Goal: Transaction & Acquisition: Purchase product/service

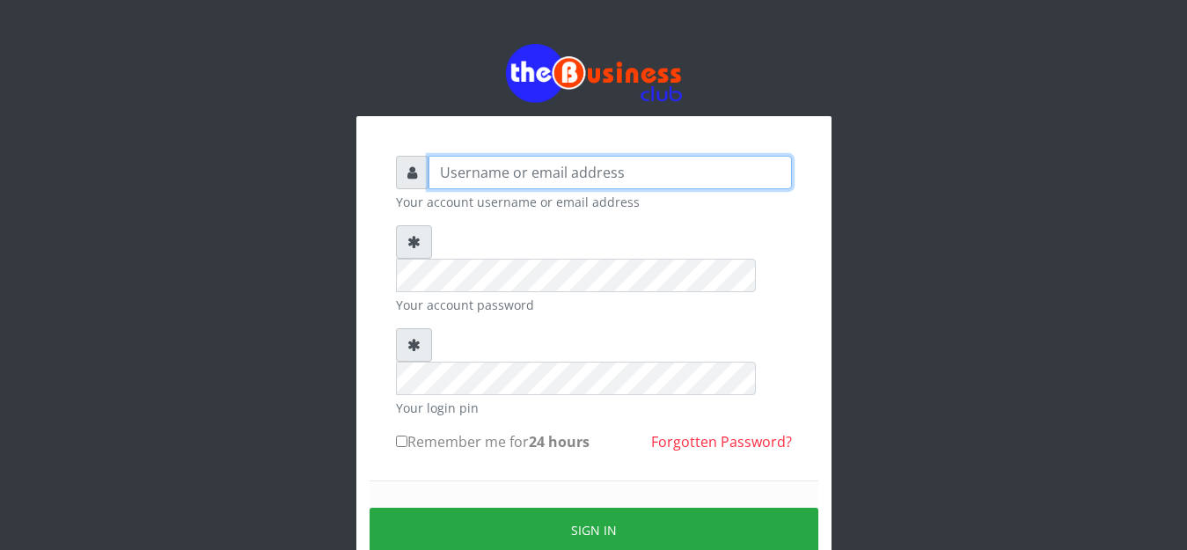
click at [514, 179] on input "text" at bounding box center [609, 172] width 363 height 33
click at [509, 179] on input "text" at bounding box center [609, 172] width 363 height 33
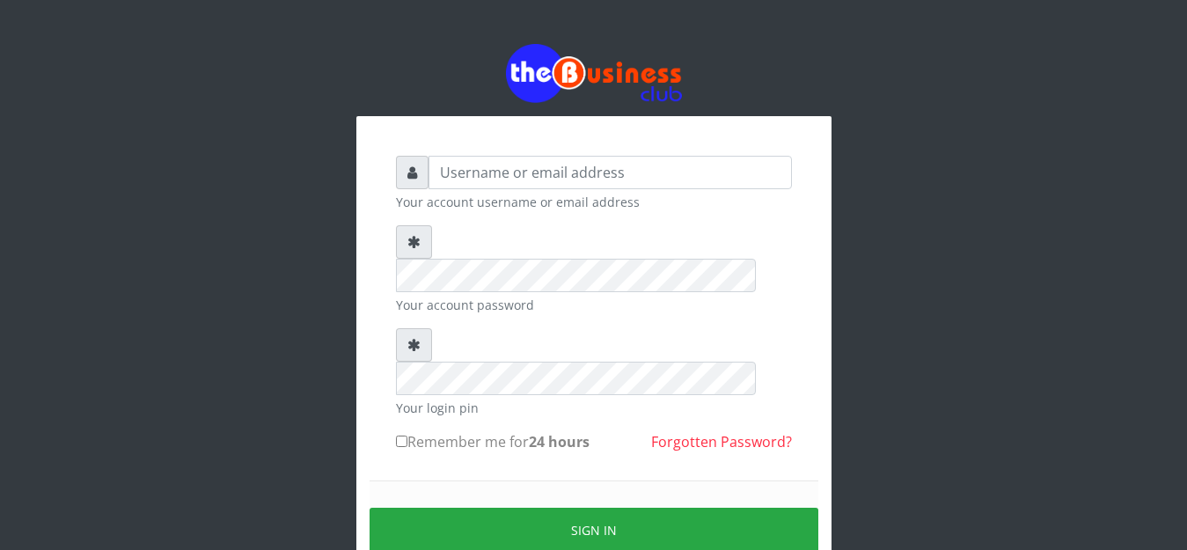
click at [531, 162] on input "text" at bounding box center [609, 172] width 363 height 33
click at [497, 290] on form "Your account username or email address Your account password Your login pin Rem…" at bounding box center [594, 389] width 396 height 466
click at [538, 174] on input "text" at bounding box center [609, 172] width 363 height 33
type input "anthony4christy2k@gmail.com"
click at [392, 372] on div "anthony4christy2k@gmail.com Your account username or email address Your account…" at bounding box center [594, 389] width 422 height 493
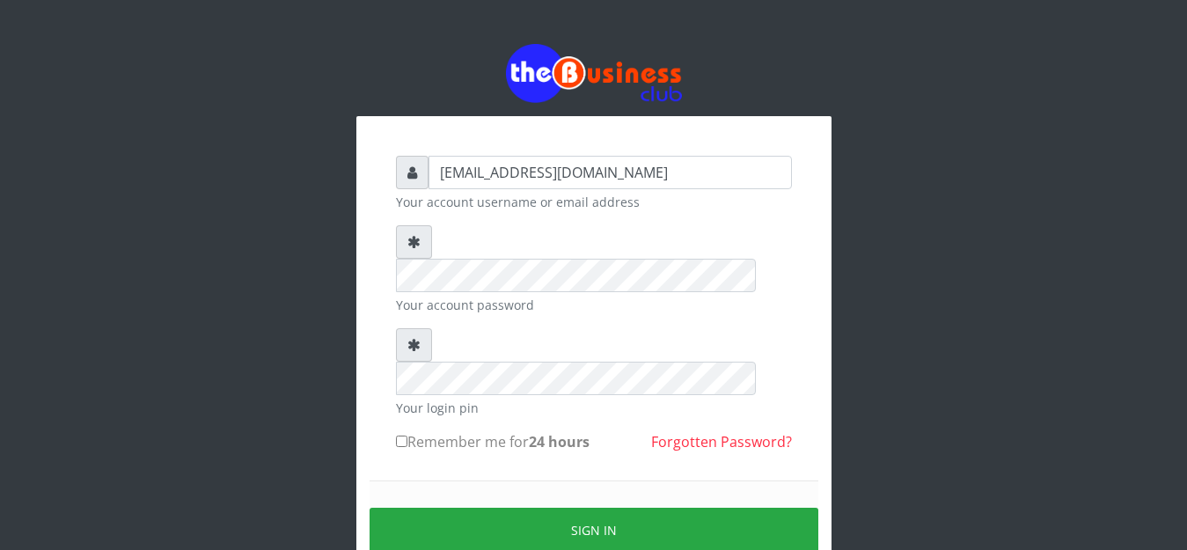
click at [400, 436] on input "Remember me for 24 hours" at bounding box center [401, 441] width 11 height 11
checkbox input "true"
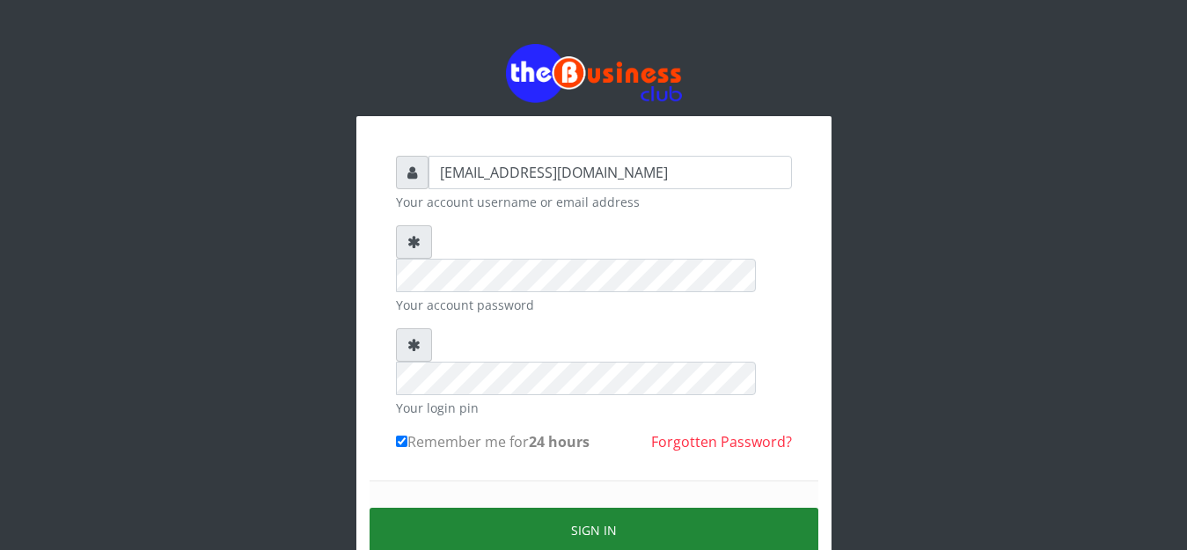
click at [443, 508] on button "Sign in" at bounding box center [594, 530] width 449 height 45
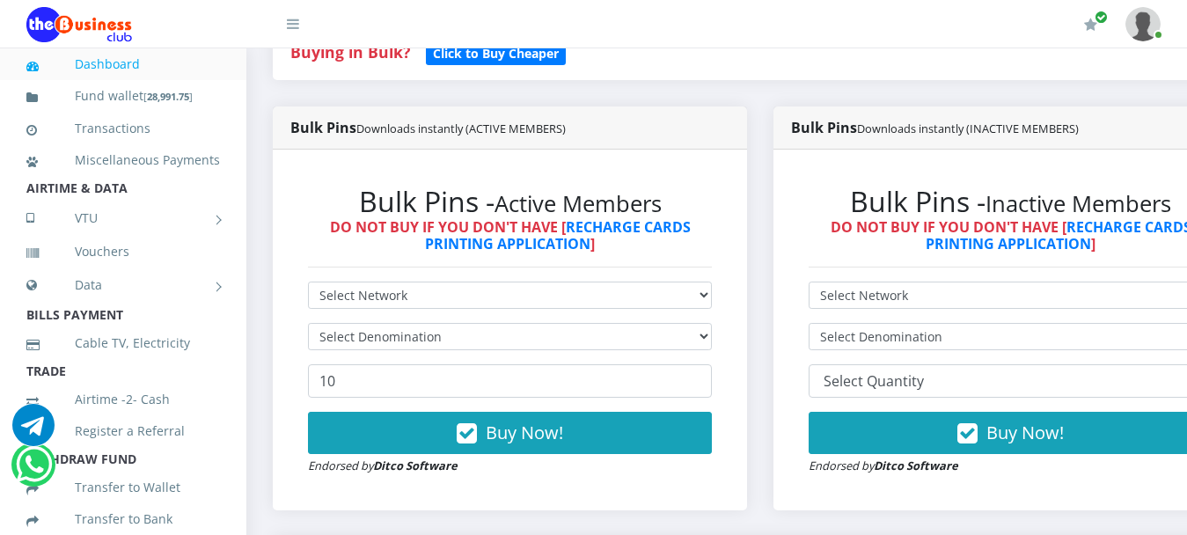
scroll to position [440, 0]
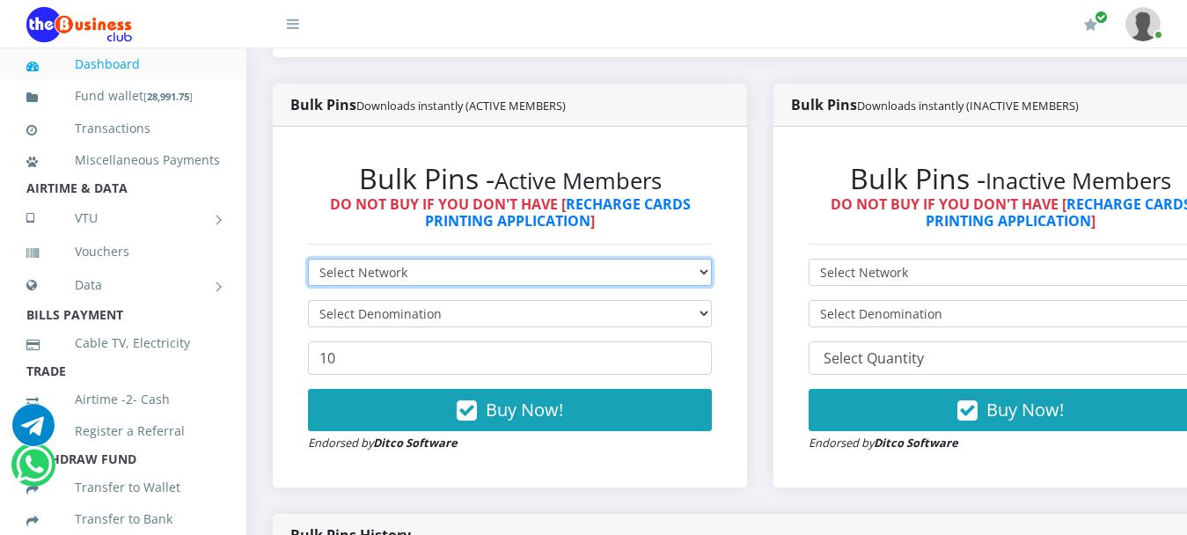
click at [448, 259] on select "Select Network MTN Globacom 9Mobile Airtel" at bounding box center [510, 272] width 404 height 27
select select "MTN"
click at [308, 259] on select "Select Network MTN Globacom 9Mobile Airtel" at bounding box center [510, 272] width 404 height 27
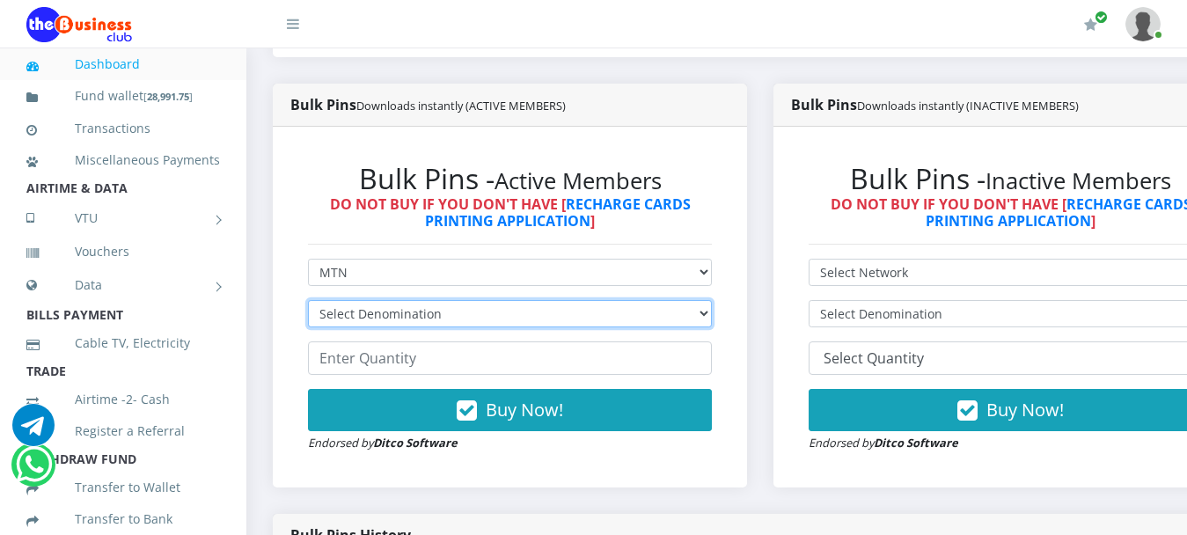
click at [402, 300] on select "Select Denomination MTN NGN100 - ₦96.99 MTN NGN200 - ₦193.98 MTN NGN400 - ₦387.…" at bounding box center [510, 313] width 404 height 27
select select "484.95-500"
click at [308, 300] on select "Select Denomination MTN NGN100 - ₦96.99 MTN NGN200 - ₦193.98 MTN NGN400 - ₦387.…" at bounding box center [510, 313] width 404 height 27
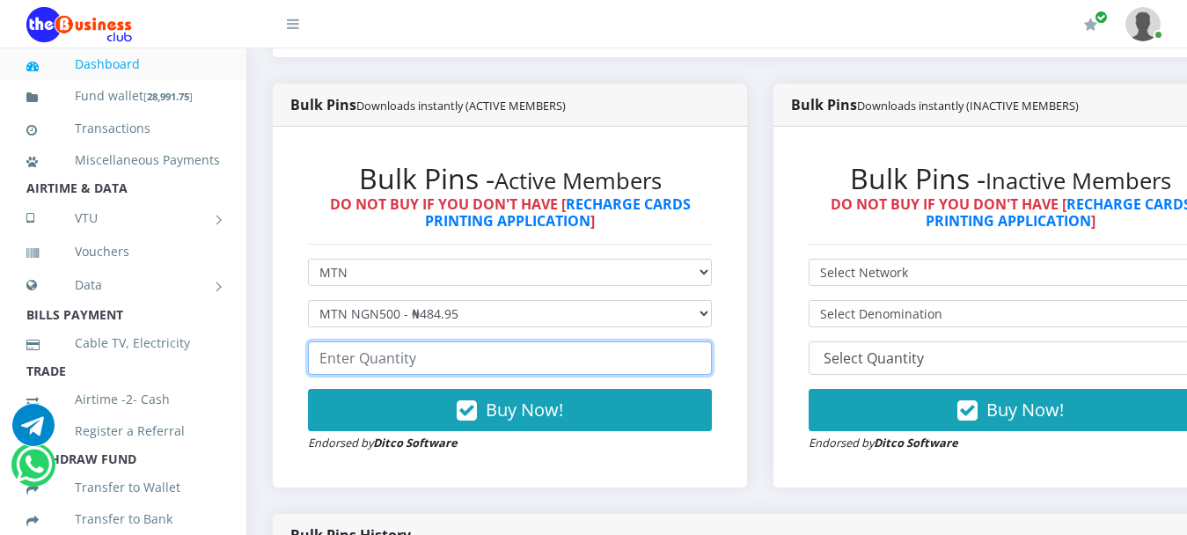
click at [417, 341] on input "number" at bounding box center [510, 357] width 404 height 33
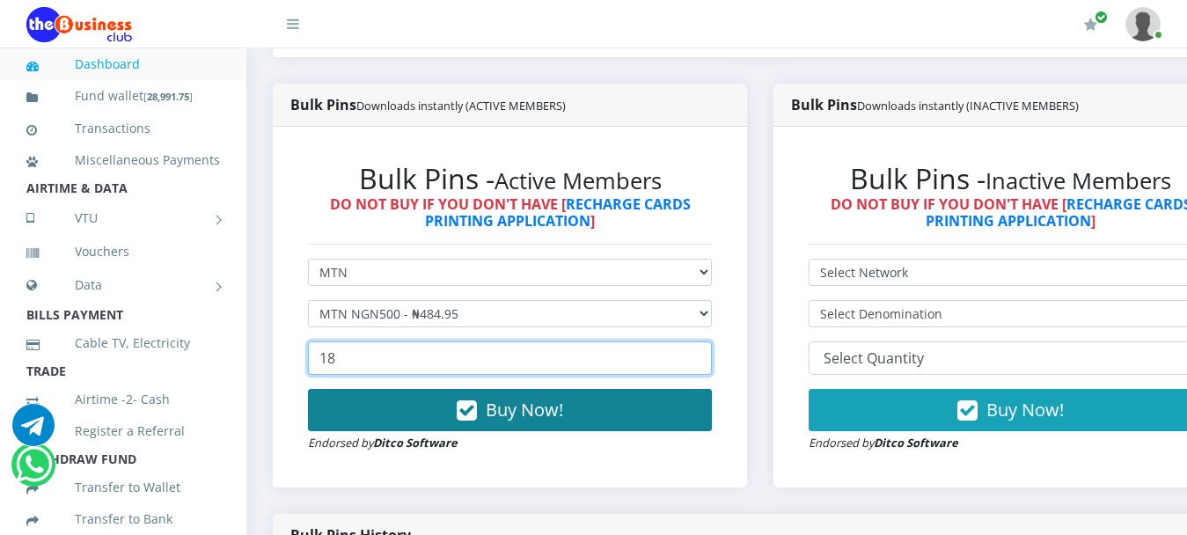
type input "18"
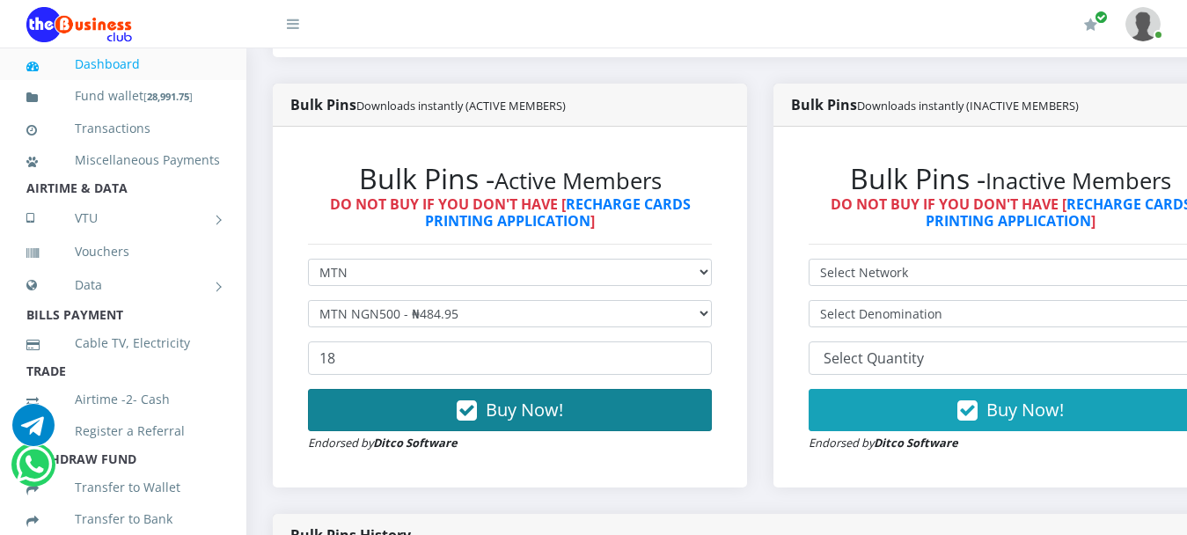
click at [555, 402] on span "Buy Now!" at bounding box center [524, 410] width 77 height 24
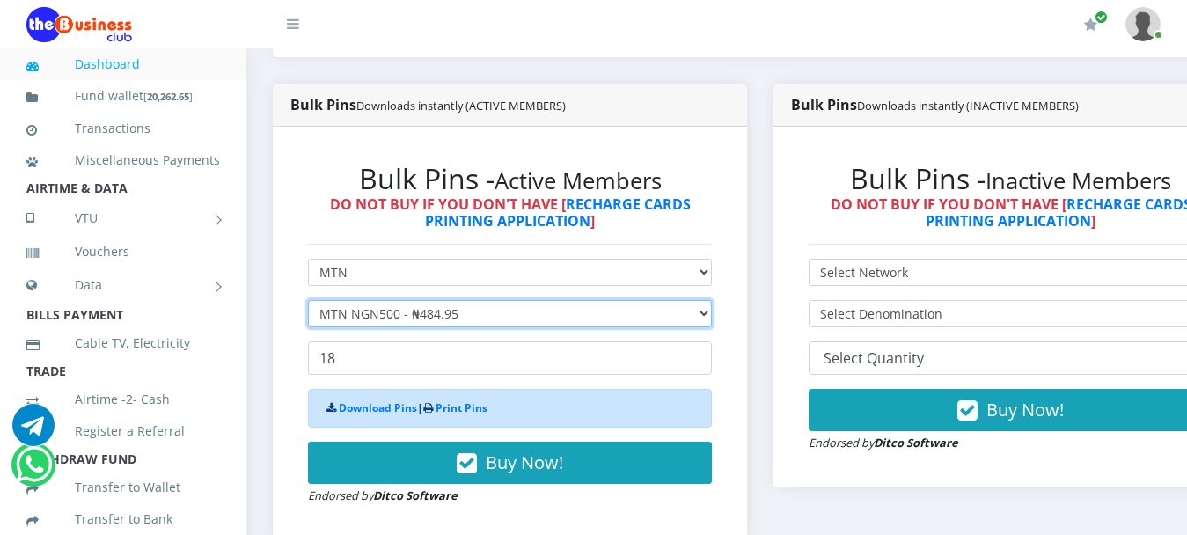
click at [351, 300] on select "Select Denomination MTN NGN100 - ₦96.99 MTN NGN200 - ₦193.98 MTN NGN400 - ₦387.…" at bounding box center [510, 313] width 404 height 27
select select "193.98-200"
click at [308, 300] on select "Select Denomination MTN NGN100 - ₦96.99 MTN NGN200 - ₦193.98 MTN NGN400 - ₦387.…" at bounding box center [510, 313] width 404 height 27
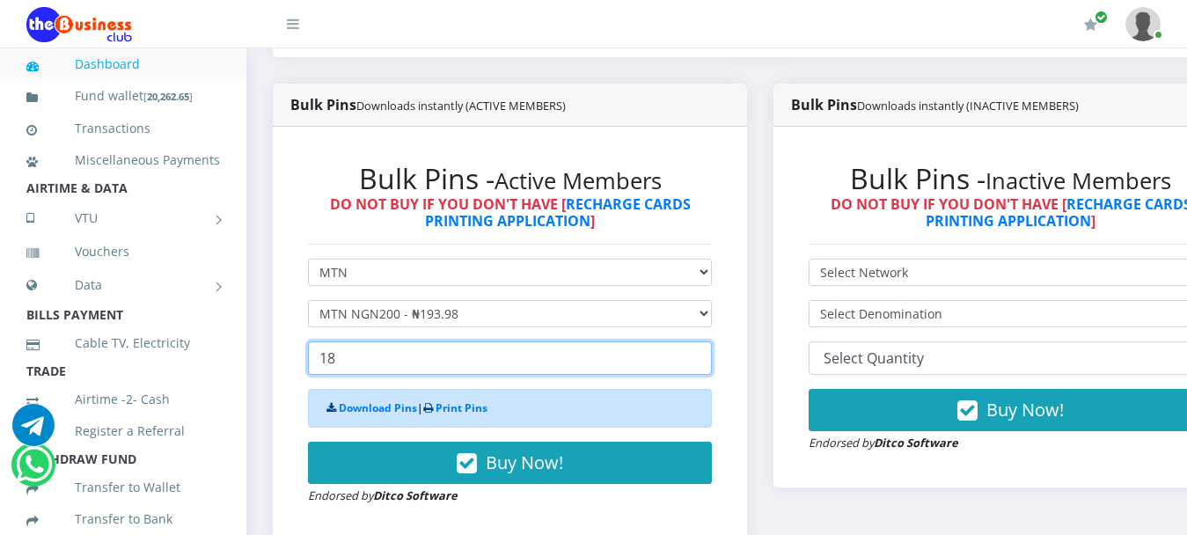
drag, startPoint x: 369, startPoint y: 348, endPoint x: 257, endPoint y: 335, distance: 112.4
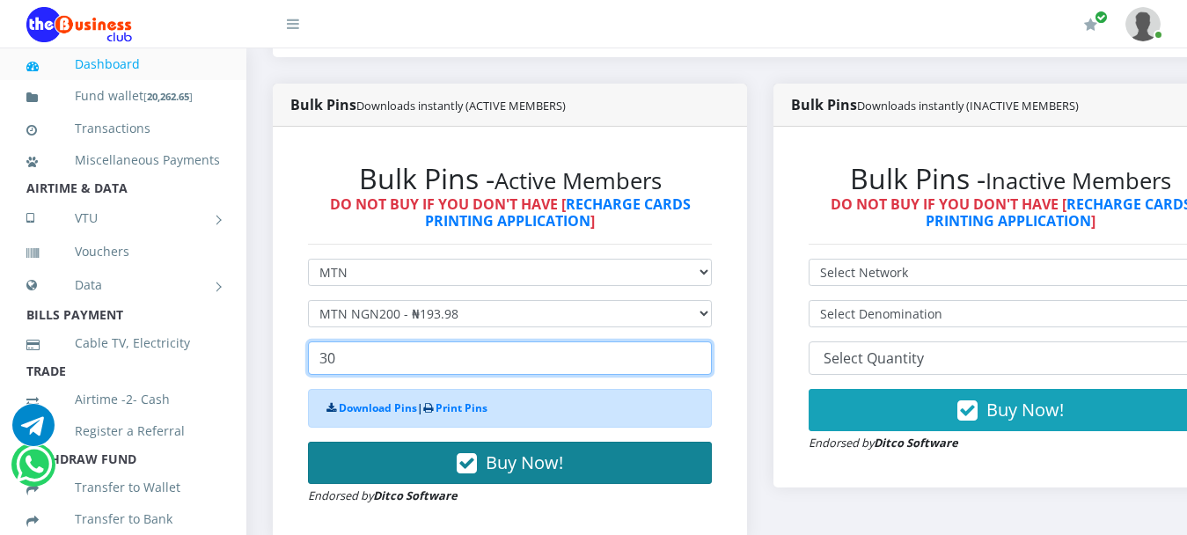
type input "30"
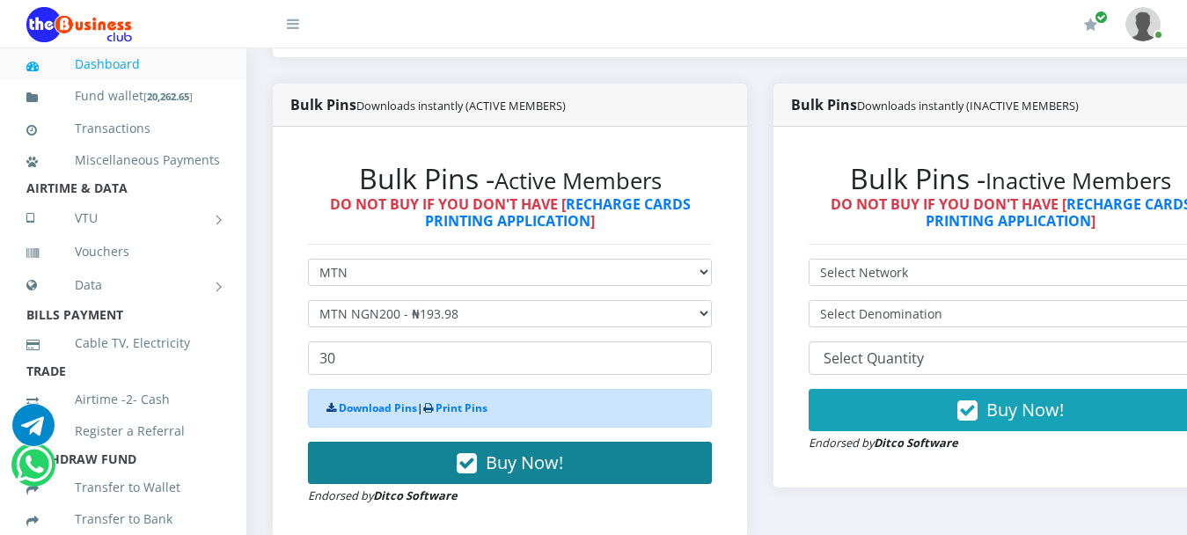
click at [545, 450] on span "Buy Now!" at bounding box center [524, 462] width 77 height 24
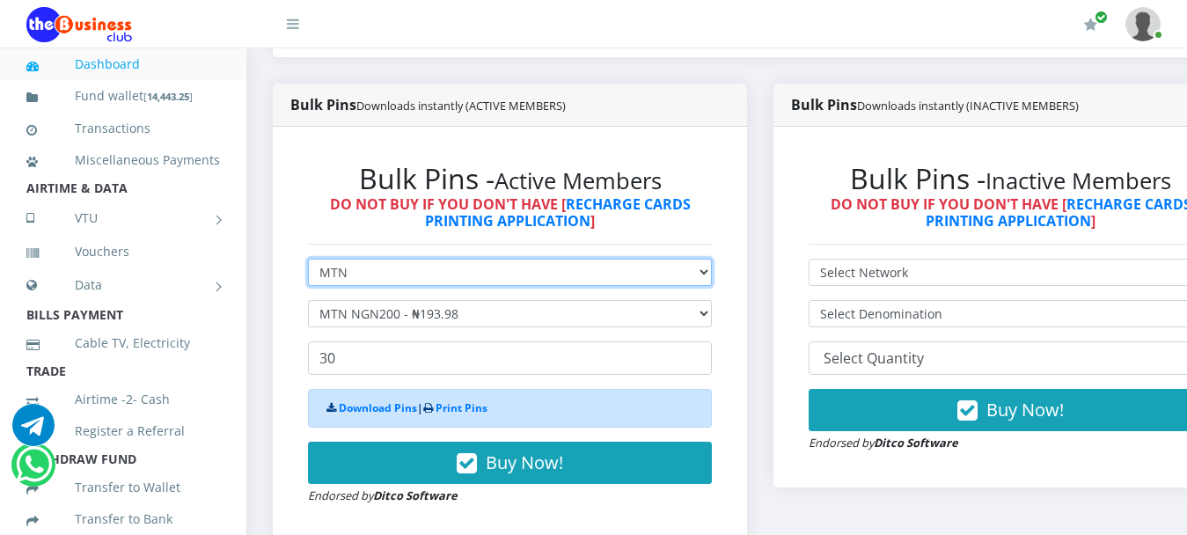
click at [342, 259] on select "Select Network MTN Globacom 9Mobile Airtel" at bounding box center [510, 272] width 404 height 27
select select "Airtel"
click at [308, 259] on select "Select Network MTN Globacom 9Mobile Airtel" at bounding box center [510, 272] width 404 height 27
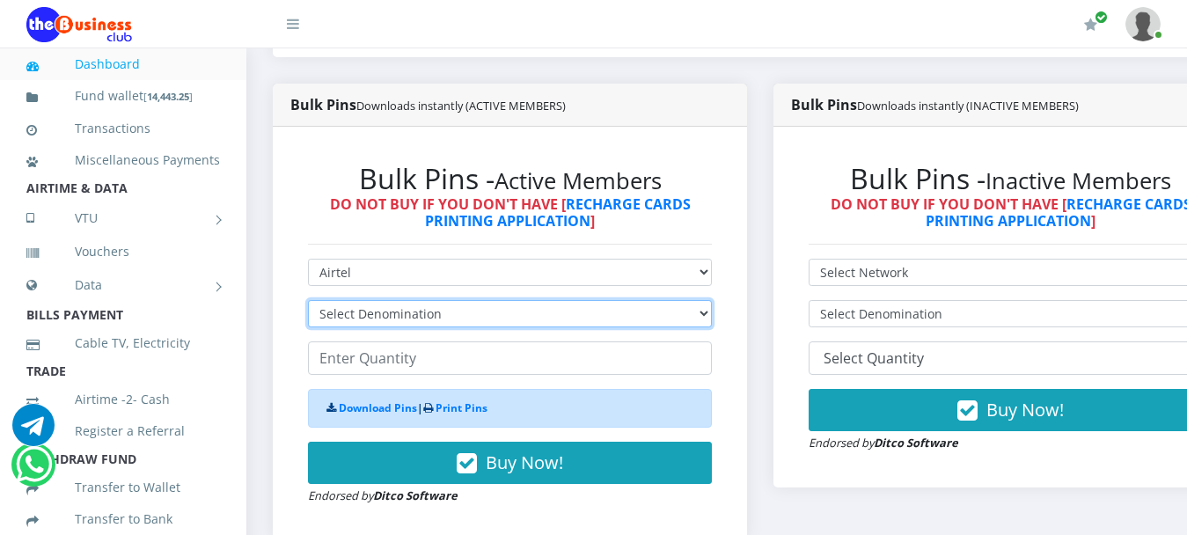
click at [350, 300] on select "Select Denomination Airtel NGN100 - ₦96.38 Airtel NGN200 - ₦192.76 Airtel NGN50…" at bounding box center [510, 313] width 404 height 27
select select "192.76-200"
click at [308, 300] on select "Select Denomination Airtel NGN100 - ₦96.38 Airtel NGN200 - ₦192.76 Airtel NGN50…" at bounding box center [510, 313] width 404 height 27
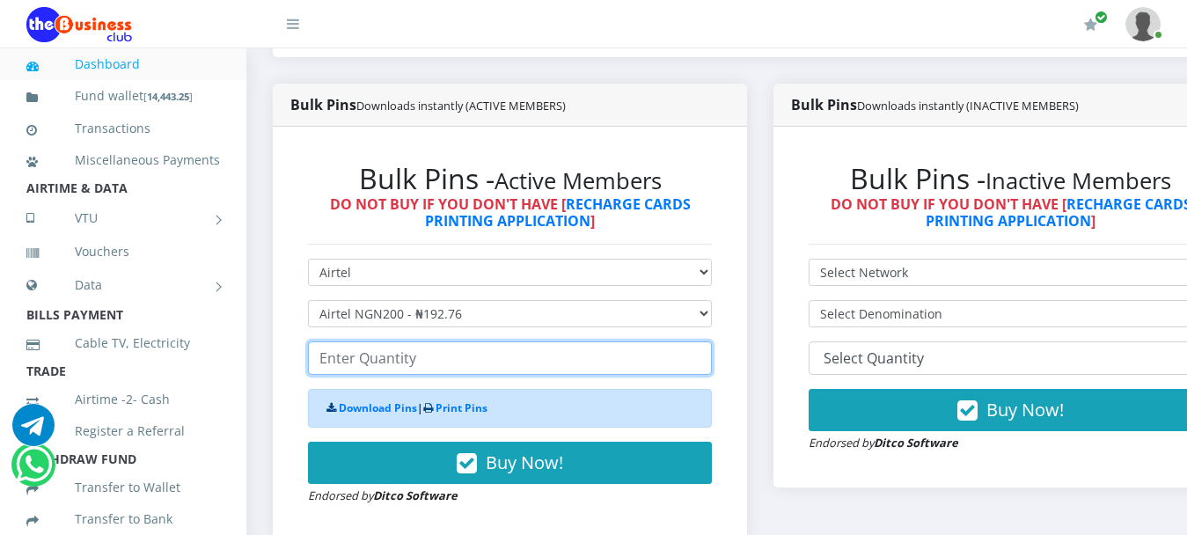
click at [391, 348] on input "number" at bounding box center [510, 357] width 404 height 33
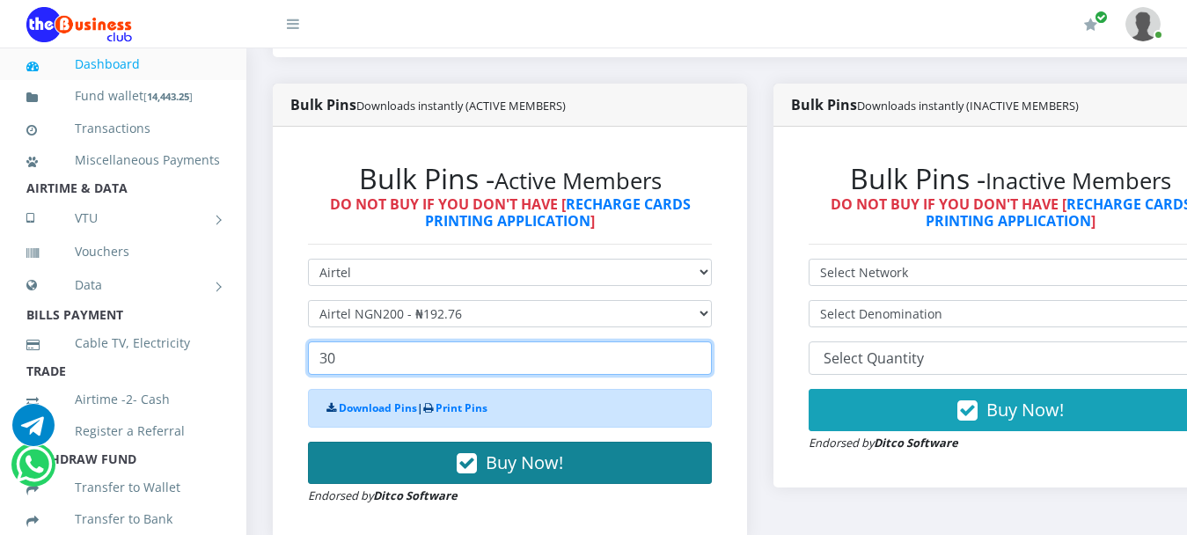
type input "30"
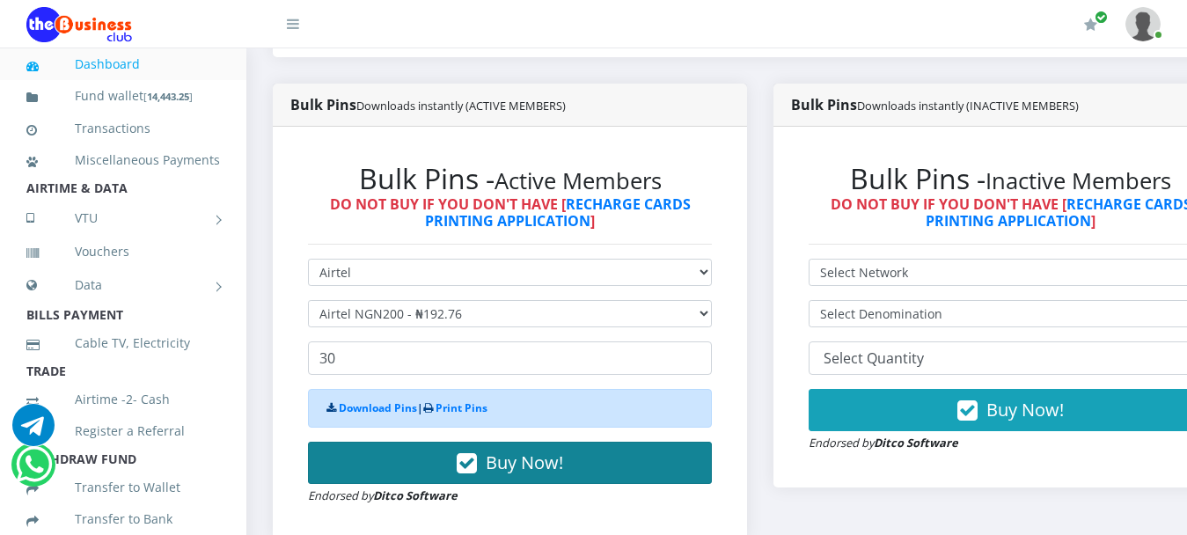
click at [543, 450] on span "Buy Now!" at bounding box center [524, 462] width 77 height 24
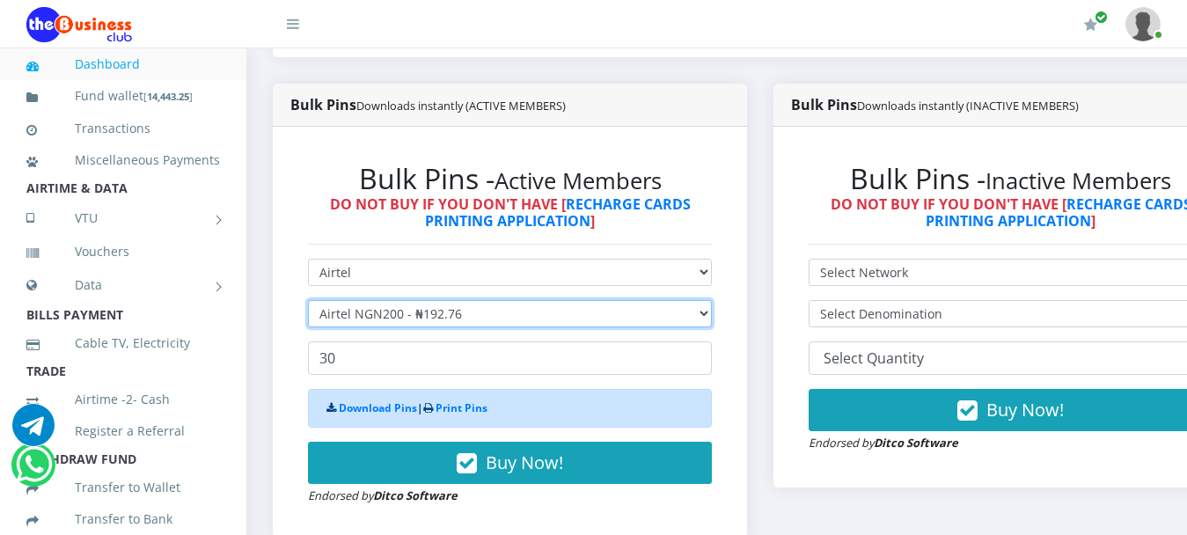
click at [381, 304] on select "Select Denomination Airtel NGN100 - ₦96.38 Airtel NGN200 - ₦192.76 Airtel NGN50…" at bounding box center [510, 313] width 404 height 27
select select "481.9-500"
click at [308, 300] on select "Select Denomination Airtel NGN100 - ₦96.38 Airtel NGN200 - ₦192.76 Airtel NGN50…" at bounding box center [510, 313] width 404 height 27
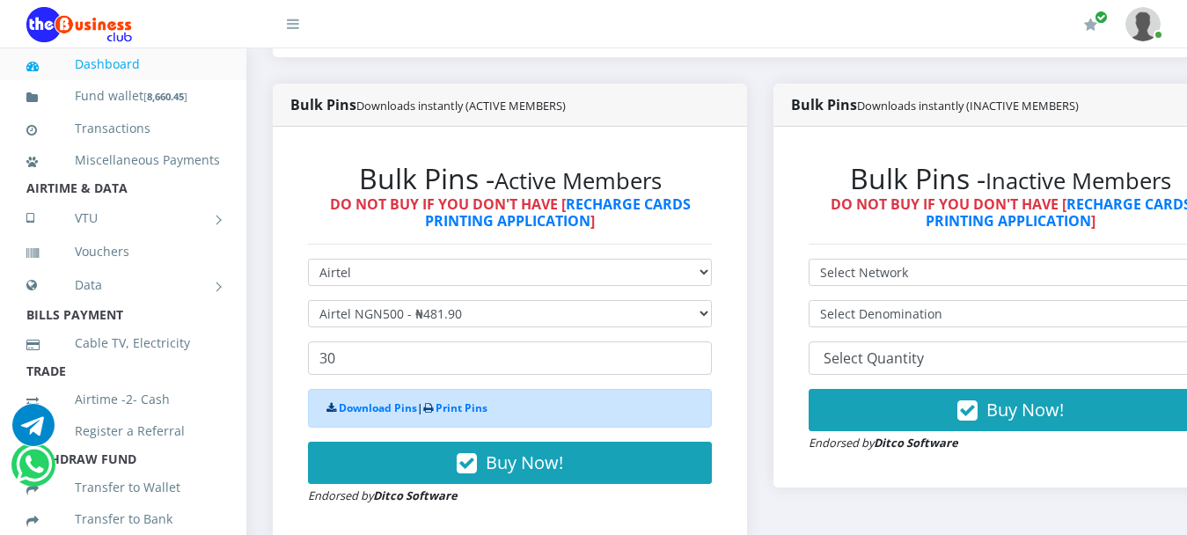
click at [367, 321] on form "Select Network MTN Globacom 9Mobile Airtel Select Denomination Airtel NGN100 - …" at bounding box center [510, 382] width 404 height 246
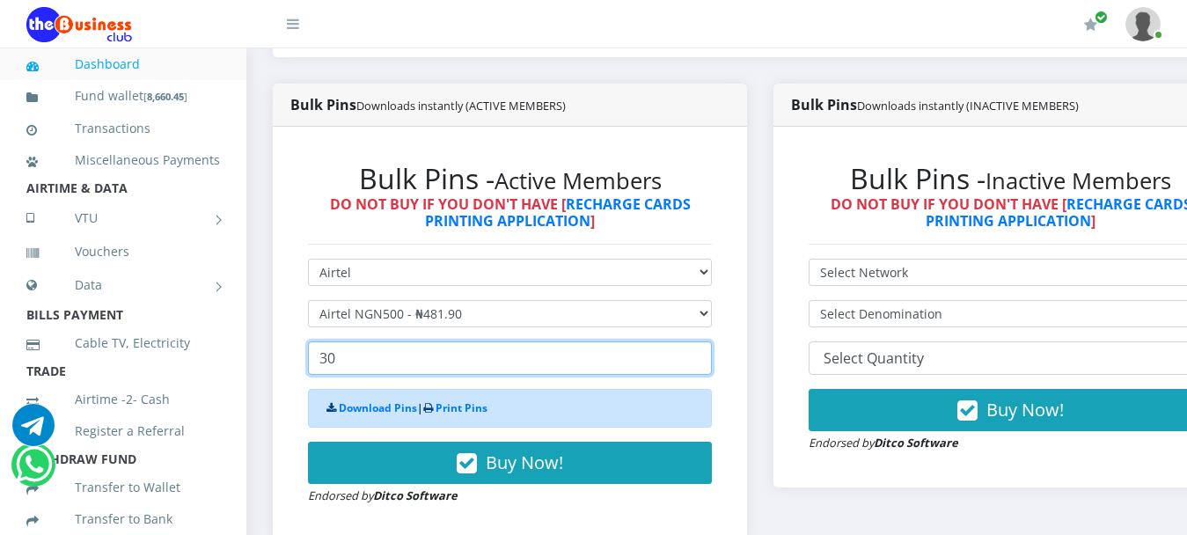
drag, startPoint x: 367, startPoint y: 342, endPoint x: 279, endPoint y: 331, distance: 88.7
click at [281, 333] on div "Bulk Pins - Active Members DO NOT BUY IF YOU DON'T HAVE [ RECHARGE CARDS PRINTI…" at bounding box center [510, 334] width 474 height 414
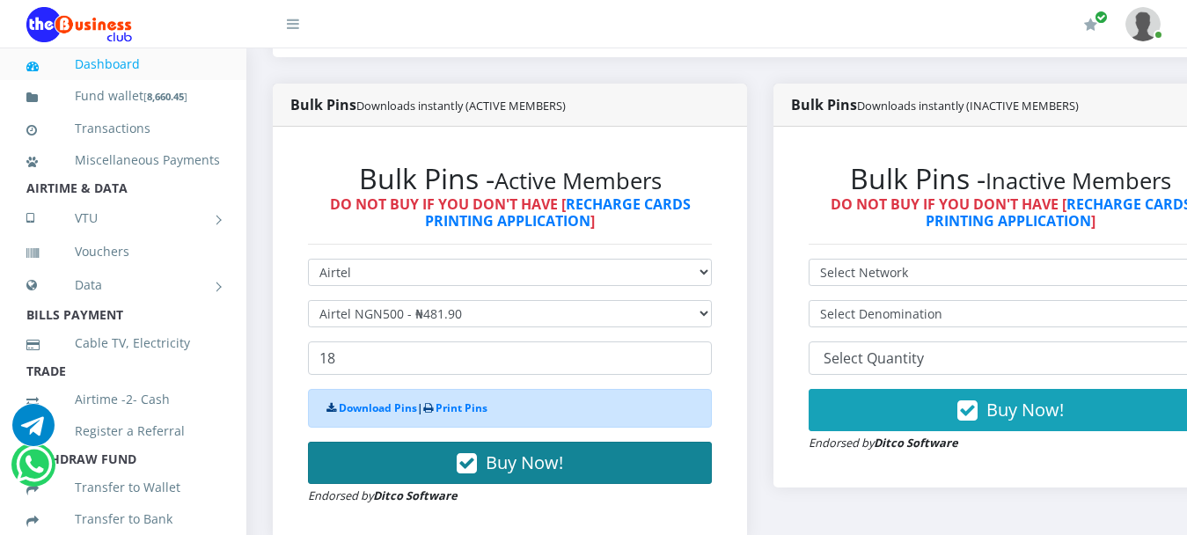
click at [533, 450] on span "Buy Now!" at bounding box center [524, 462] width 77 height 24
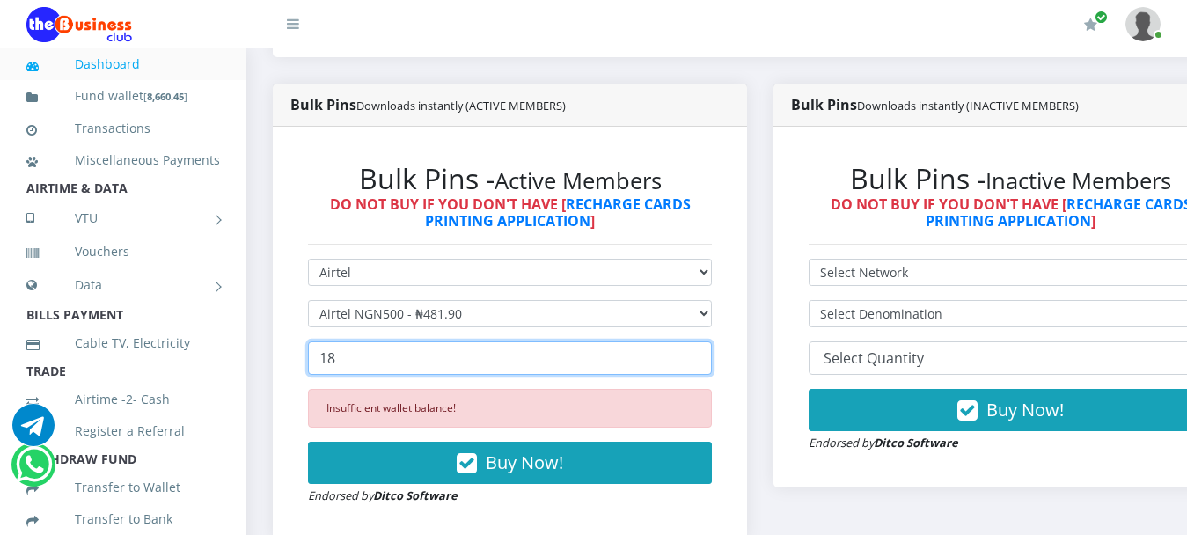
click at [362, 341] on input "18" at bounding box center [510, 357] width 404 height 33
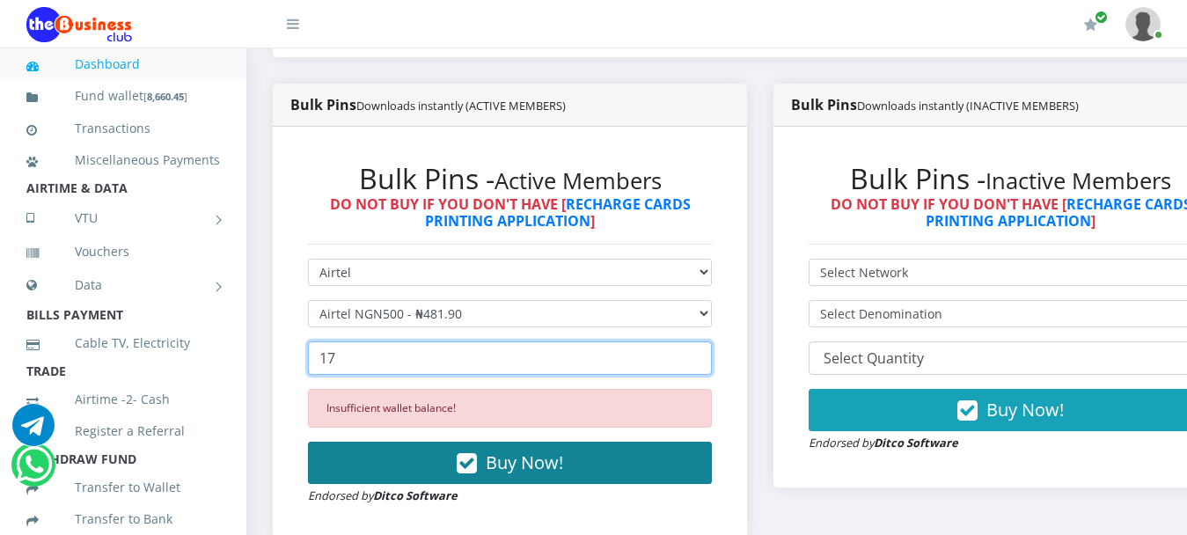
type input "17"
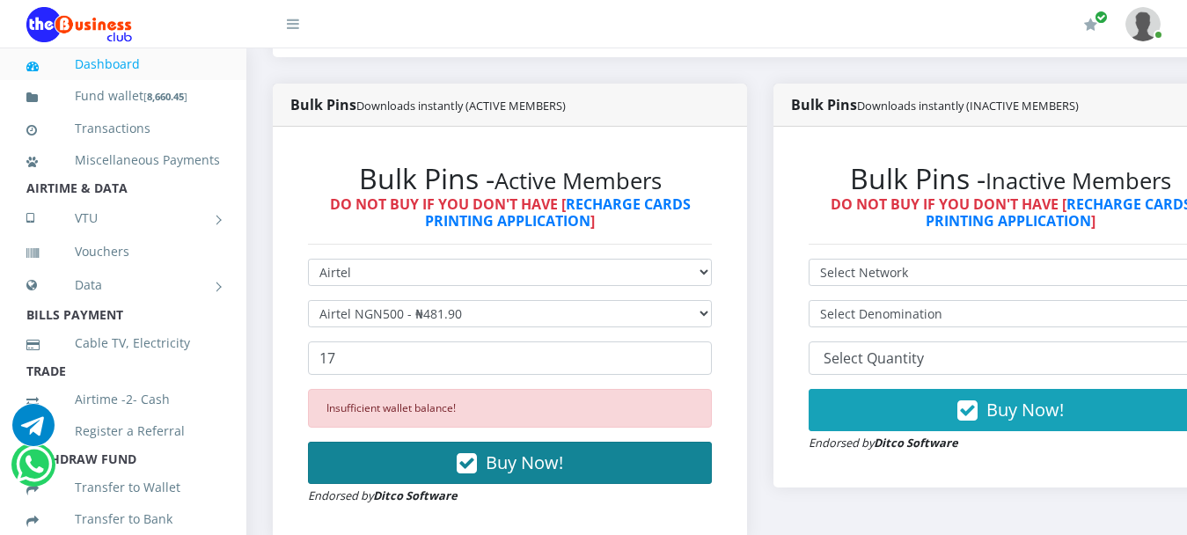
click at [508, 456] on span "Buy Now!" at bounding box center [524, 462] width 77 height 24
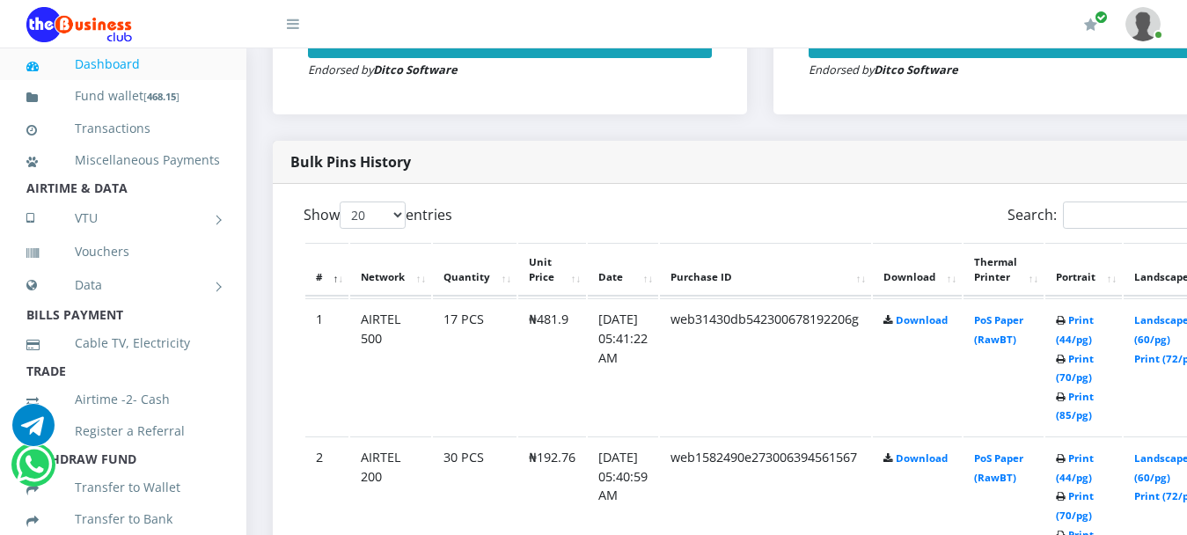
scroll to position [880, 0]
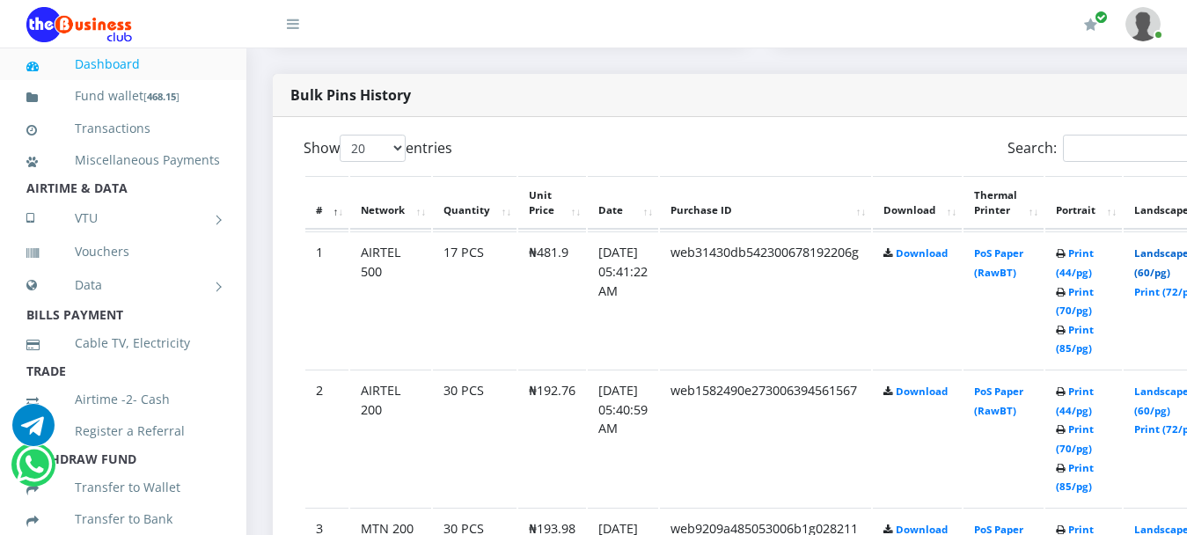
click at [1173, 246] on link "Landscape (60/pg)" at bounding box center [1161, 262] width 55 height 33
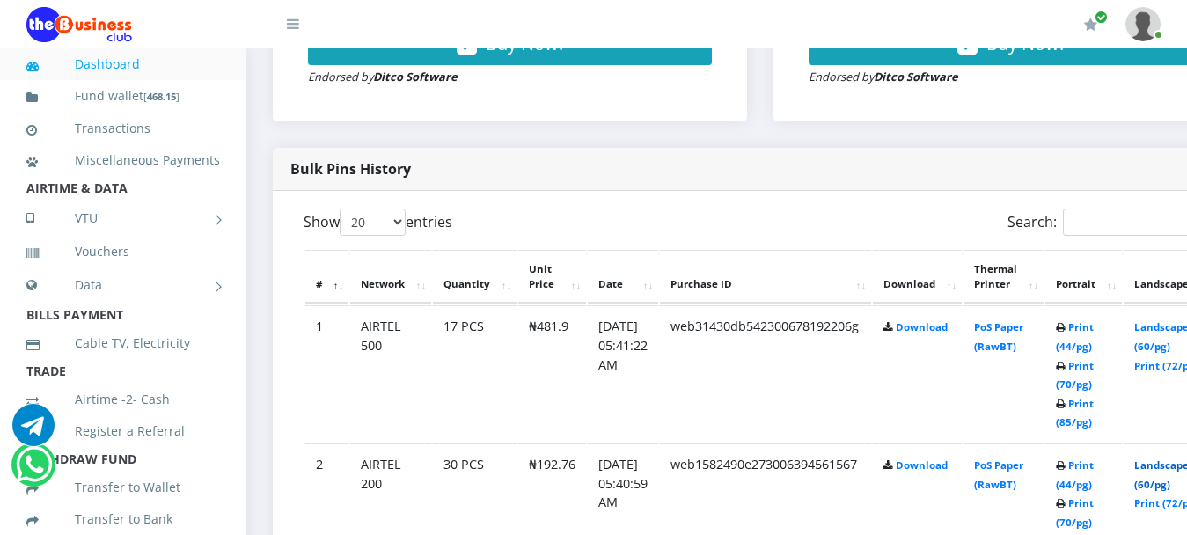
click at [1173, 458] on link "Landscape (60/pg)" at bounding box center [1161, 474] width 55 height 33
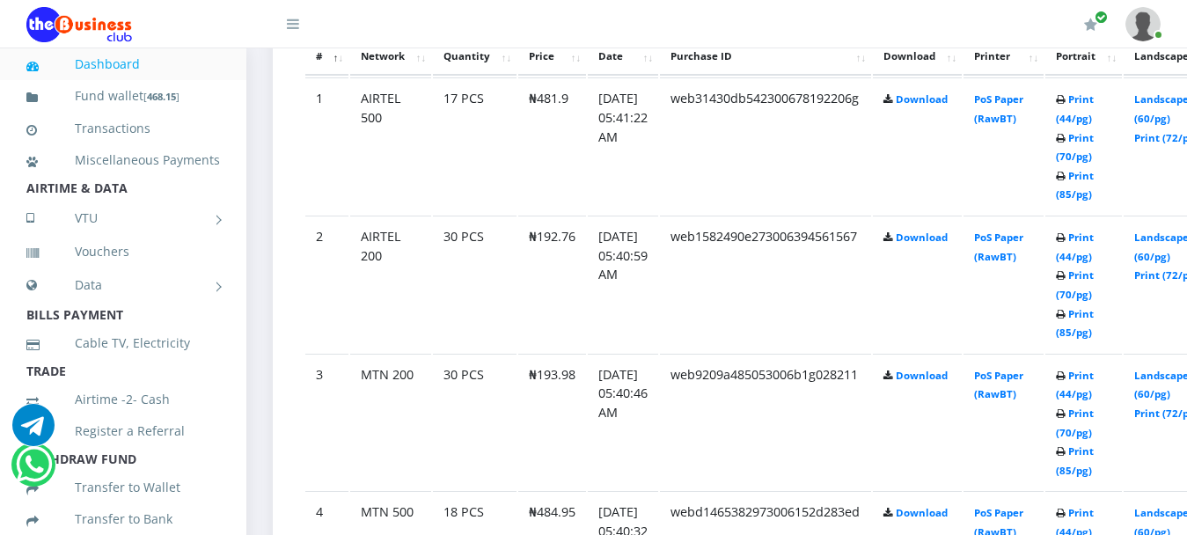
scroll to position [1070, 0]
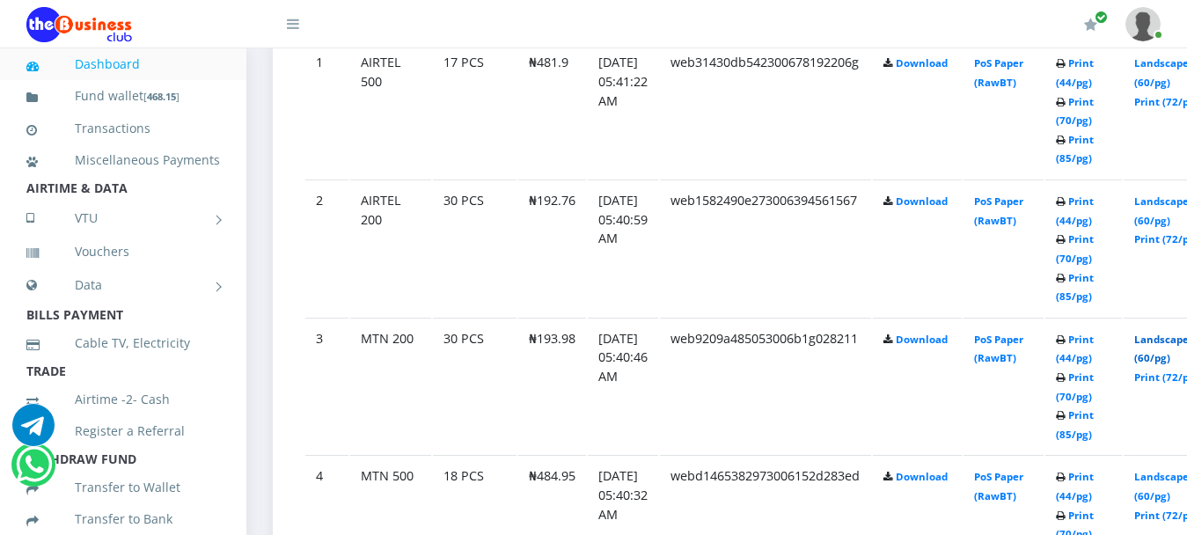
click at [1167, 333] on link "Landscape (60/pg)" at bounding box center [1161, 349] width 55 height 33
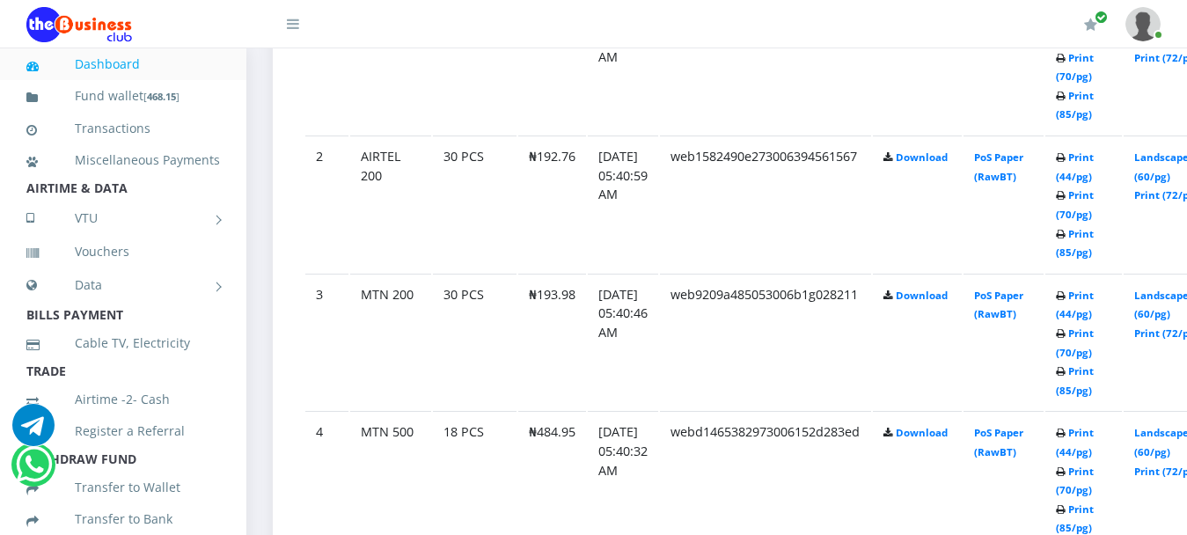
scroll to position [1070, 0]
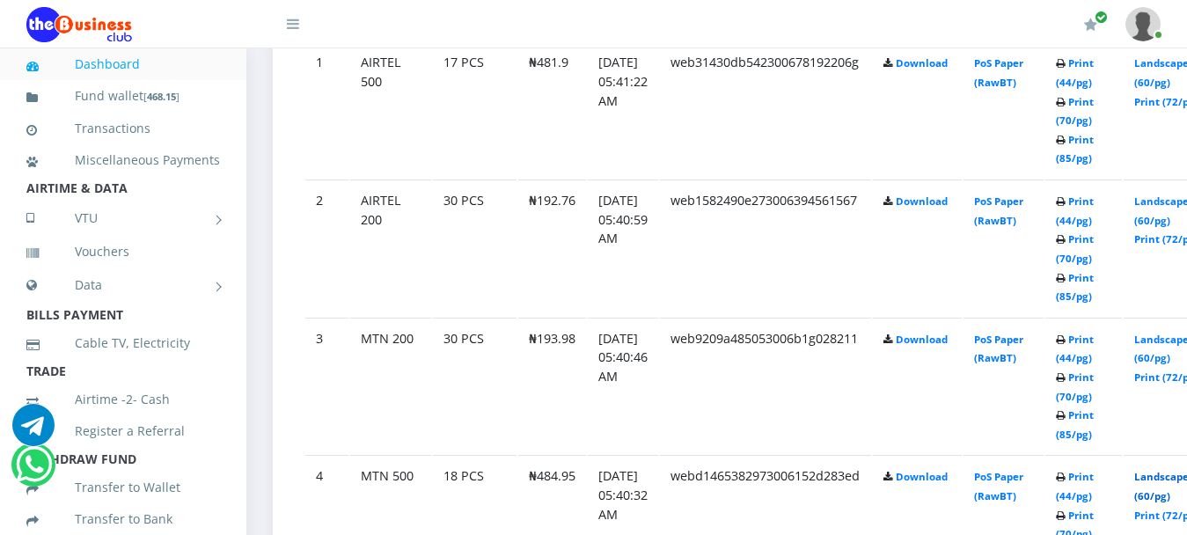
click at [1165, 470] on link "Landscape (60/pg)" at bounding box center [1161, 486] width 55 height 33
